Goal: Find specific fact: Find specific fact

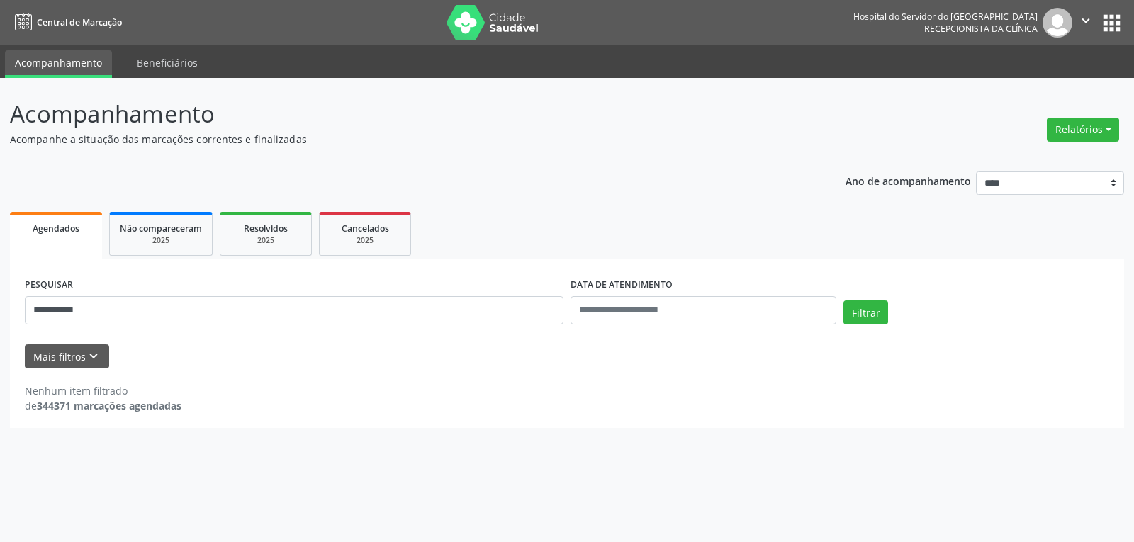
type input "**********"
click at [843, 301] on button "Filtrar" at bounding box center [865, 313] width 45 height 24
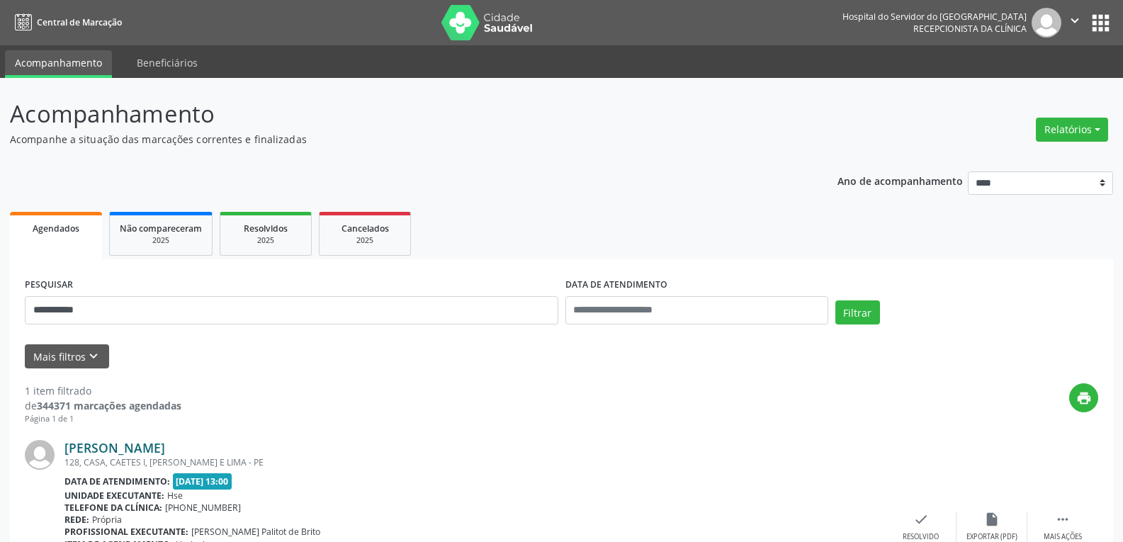
click at [109, 445] on link "[PERSON_NAME]" at bounding box center [114, 448] width 101 height 16
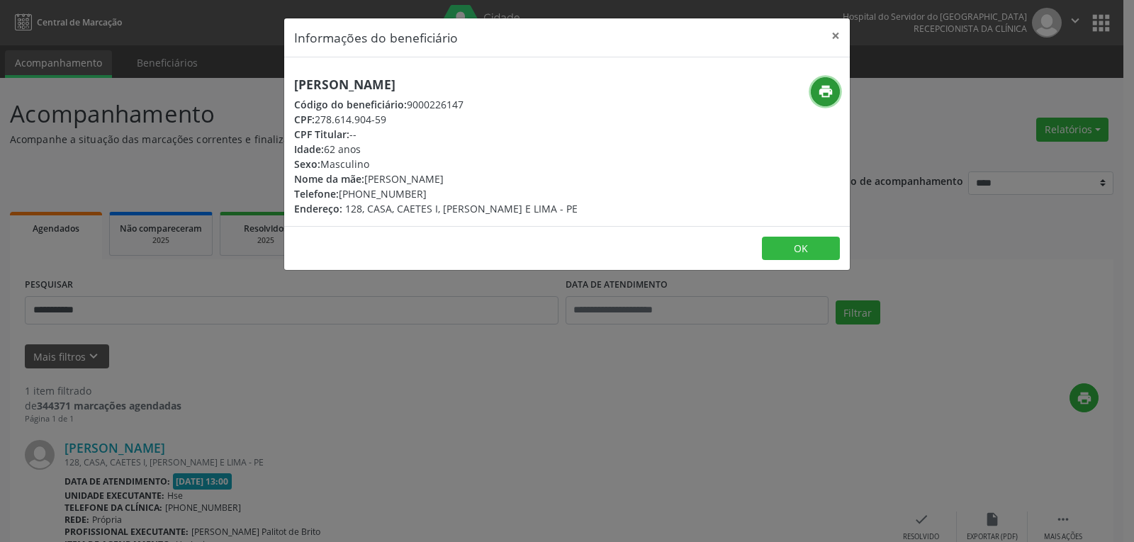
click at [823, 90] on icon "print" at bounding box center [826, 92] width 16 height 16
drag, startPoint x: 316, startPoint y: 116, endPoint x: 408, endPoint y: 113, distance: 91.5
click at [408, 113] on div "CPF: 278.614.904-59" at bounding box center [436, 119] width 284 height 15
copy div "278.614.904-59"
drag, startPoint x: 359, startPoint y: 194, endPoint x: 442, endPoint y: 192, distance: 83.0
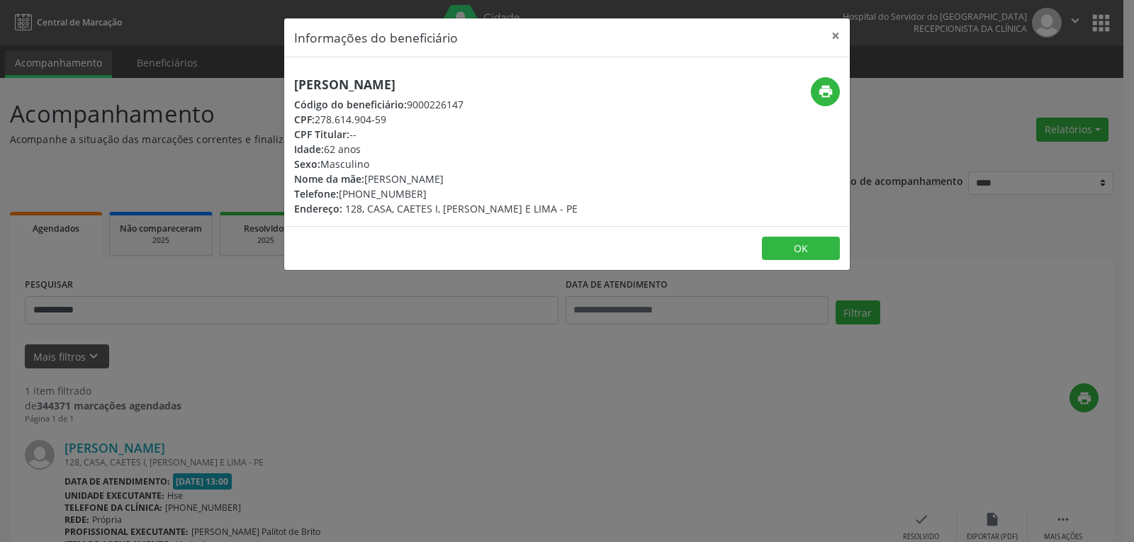
click at [442, 192] on div "Telefone: [PHONE_NUMBER]" at bounding box center [436, 193] width 284 height 15
copy div "99633-8337"
click at [836, 33] on button "×" at bounding box center [835, 35] width 28 height 35
